Goal: Information Seeking & Learning: Learn about a topic

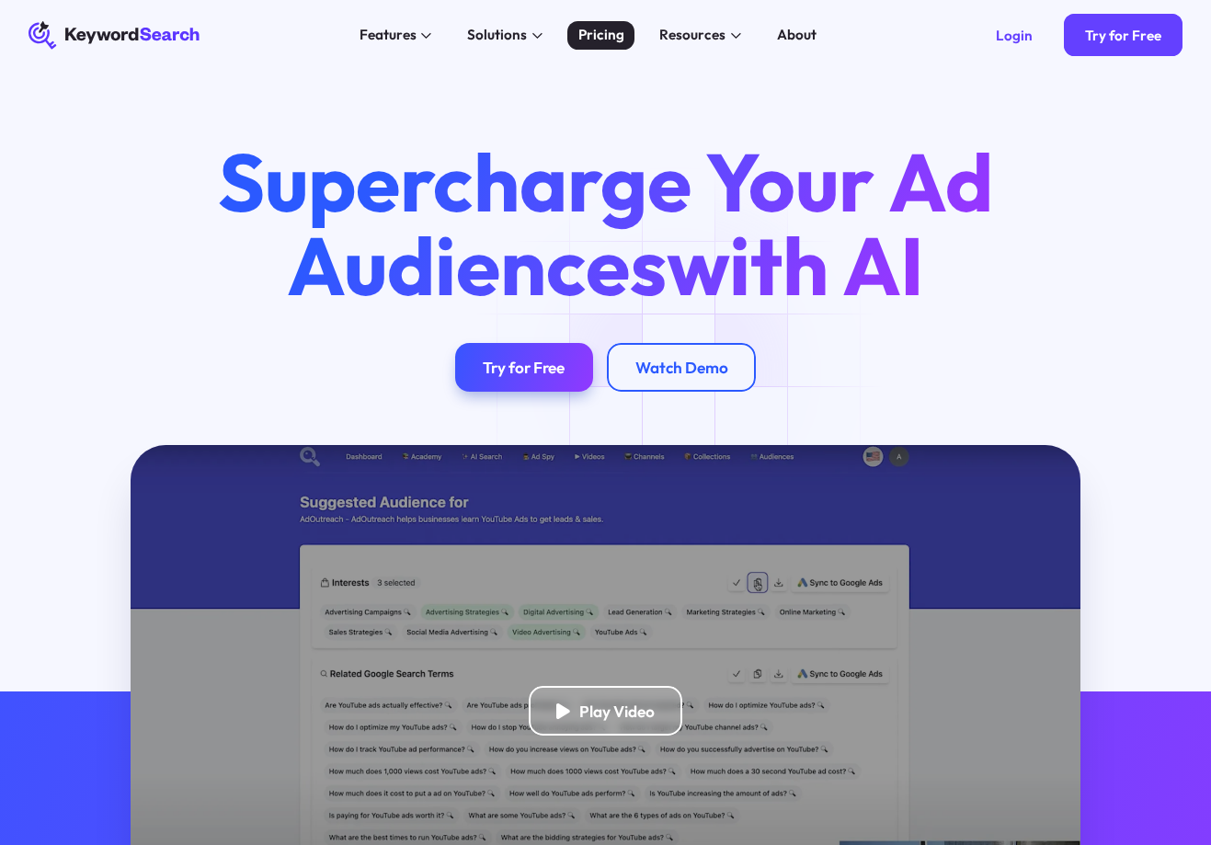
click at [621, 41] on div "Pricing" at bounding box center [601, 35] width 46 height 21
